Goal: Task Accomplishment & Management: Use online tool/utility

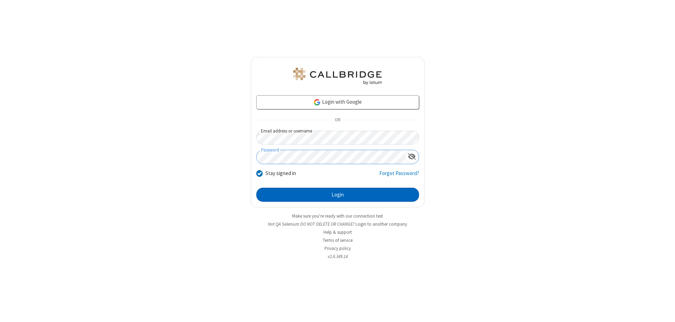
click at [337, 195] on button "Login" at bounding box center [337, 195] width 163 height 14
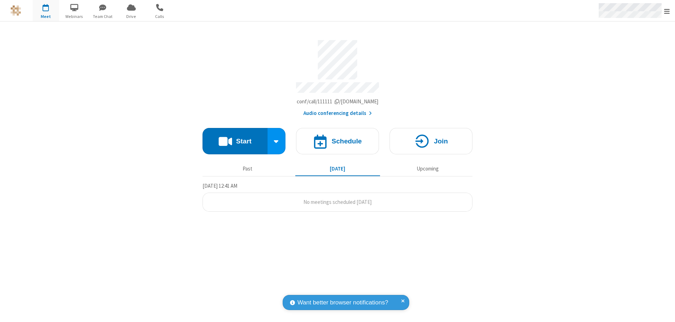
click at [667, 11] on span "Open menu" at bounding box center [667, 11] width 6 height 7
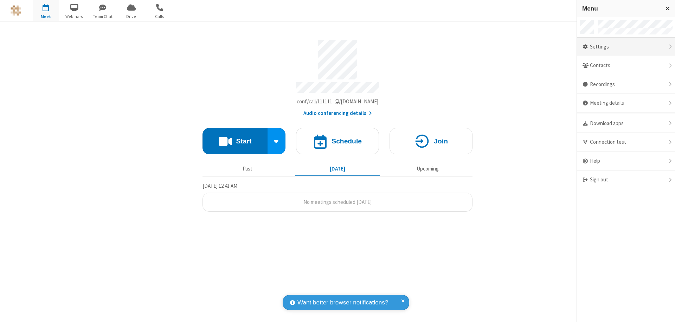
click at [625, 47] on div "Settings" at bounding box center [626, 47] width 98 height 19
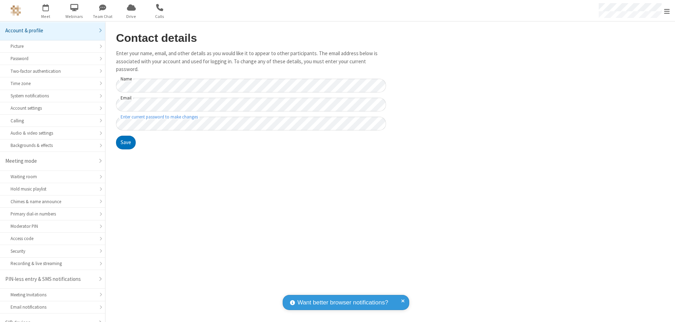
scroll to position [10, 0]
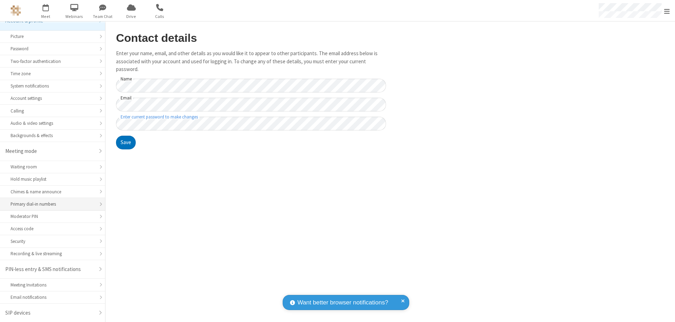
click at [50, 204] on div "Primary dial-in numbers" at bounding box center [53, 204] width 84 height 7
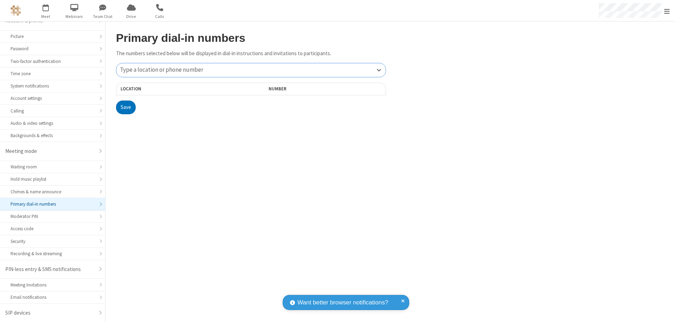
click at [251, 70] on div "Type a location or phone number" at bounding box center [250, 70] width 269 height 14
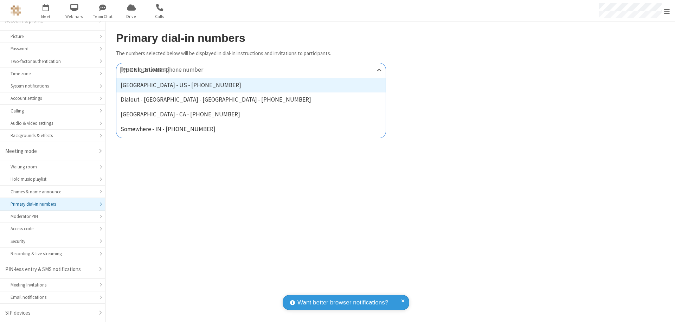
type input "[PHONE_NUMBER]"
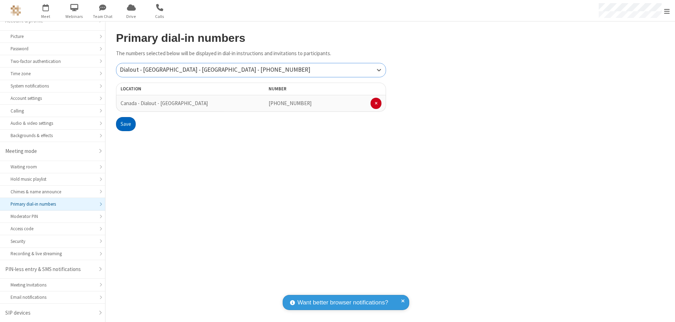
click at [125, 124] on button "Save" at bounding box center [126, 124] width 20 height 14
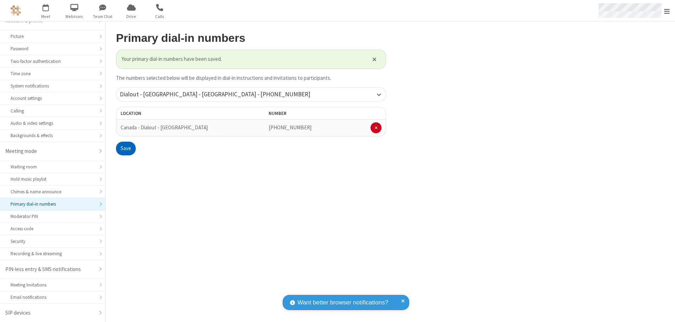
click at [667, 11] on span "Open menu" at bounding box center [667, 11] width 6 height 7
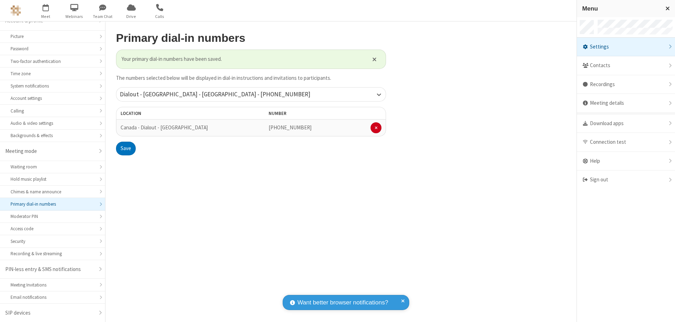
click at [46, 11] on span "button" at bounding box center [46, 7] width 26 height 12
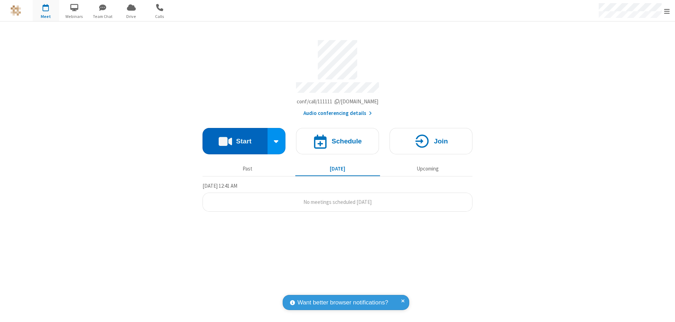
click at [235, 138] on button "Start" at bounding box center [234, 141] width 65 height 26
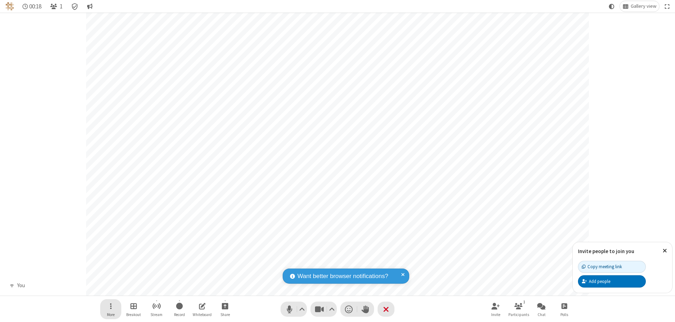
click at [110, 306] on span "Open menu" at bounding box center [111, 305] width 2 height 9
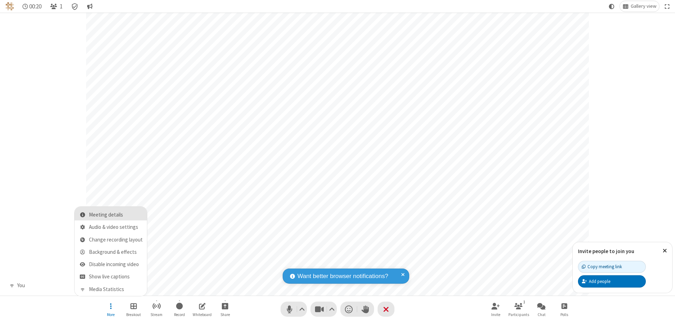
click at [116, 215] on span "Meeting details" at bounding box center [116, 215] width 54 height 6
